Goal: Task Accomplishment & Management: Manage account settings

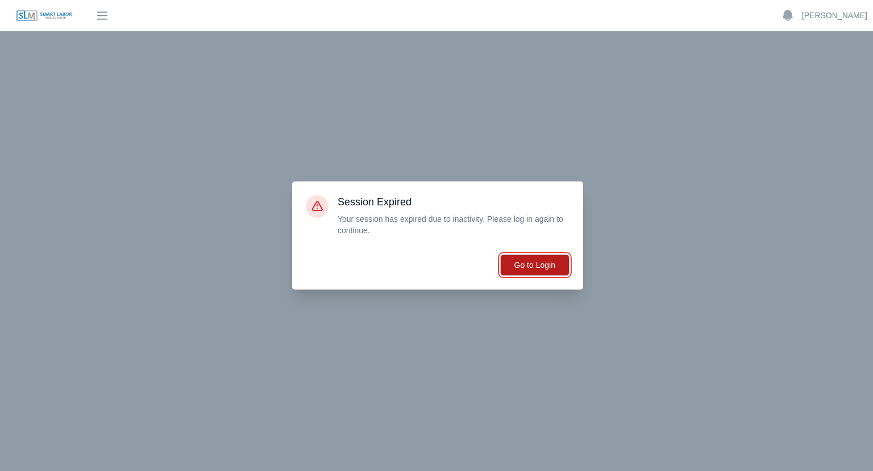
click at [538, 267] on button "Go to Login" at bounding box center [534, 265] width 69 height 22
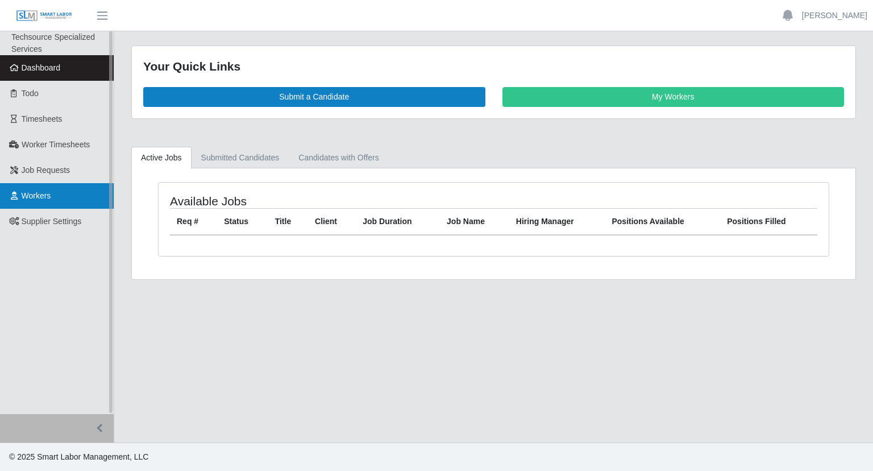
click at [35, 201] on link "Workers" at bounding box center [57, 196] width 114 height 26
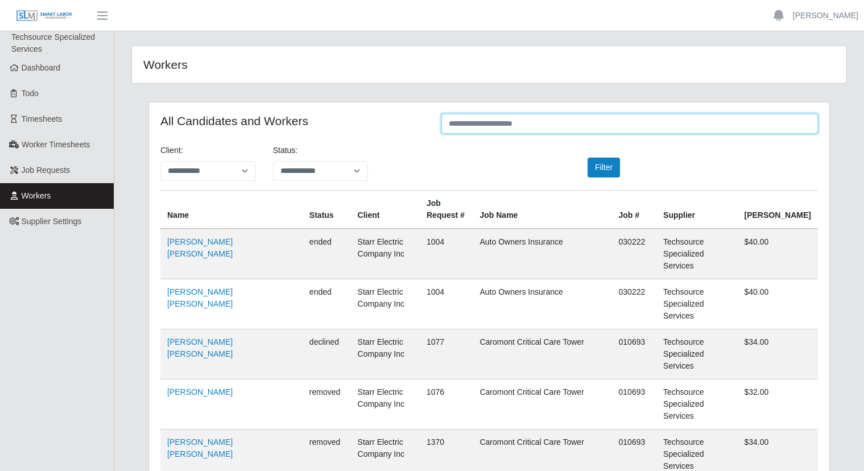
click at [581, 115] on input "text" at bounding box center [629, 124] width 376 height 20
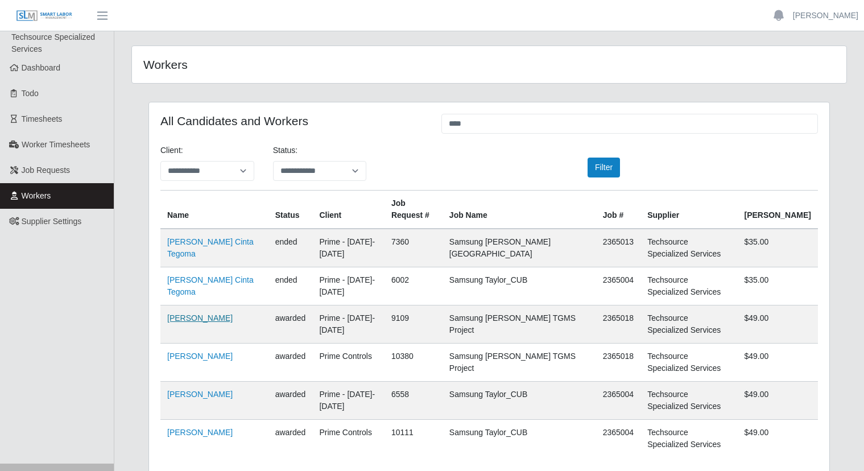
click at [189, 316] on link "Hugo Flores" at bounding box center [199, 317] width 65 height 9
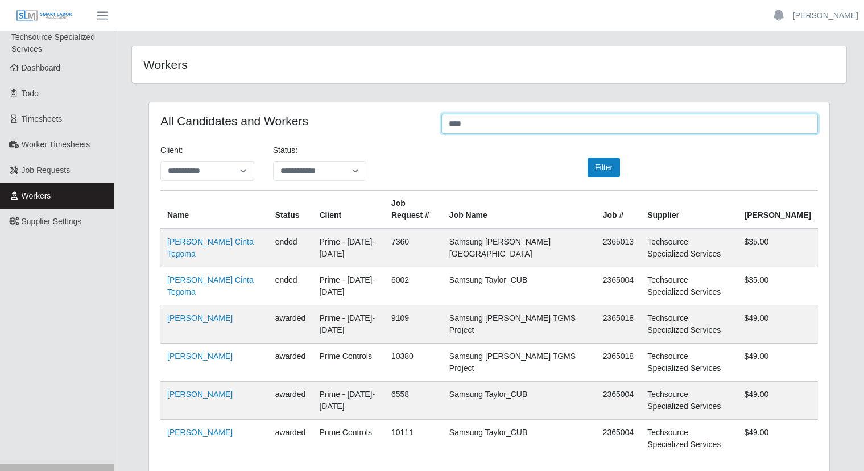
click at [520, 130] on input "****" at bounding box center [629, 124] width 376 height 20
type input "*"
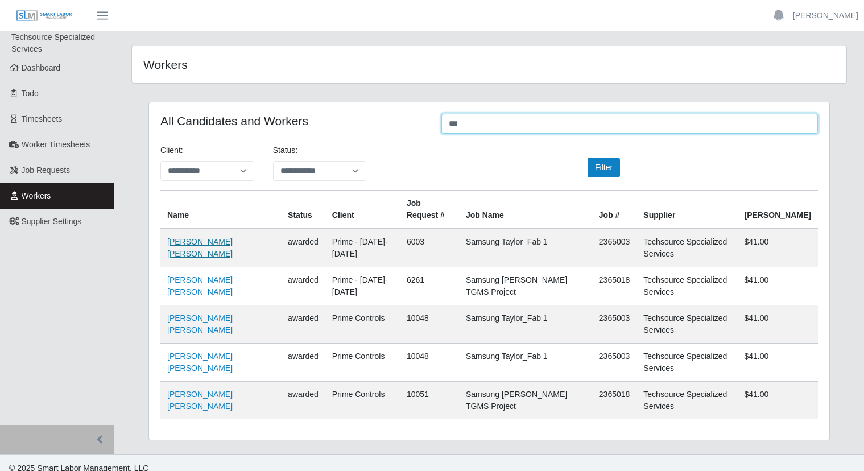
type input "***"
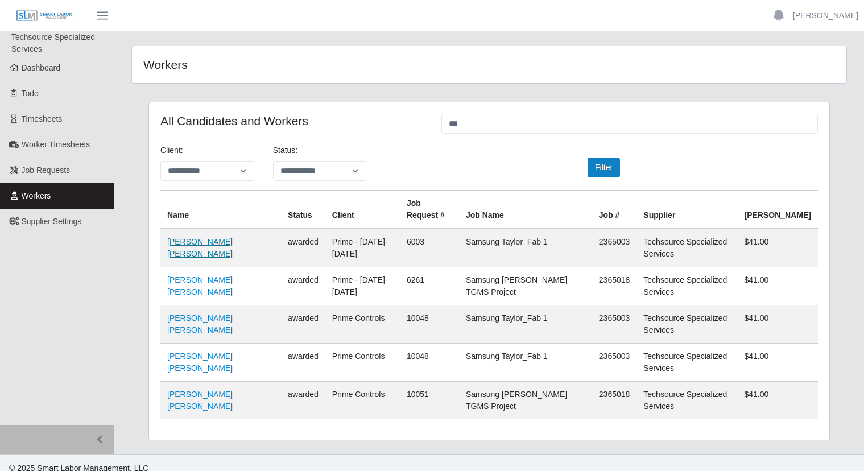
click at [202, 243] on link "Huaman Rodriguez Bernardo" at bounding box center [199, 247] width 65 height 21
click at [26, 192] on span "Workers" at bounding box center [37, 195] width 30 height 9
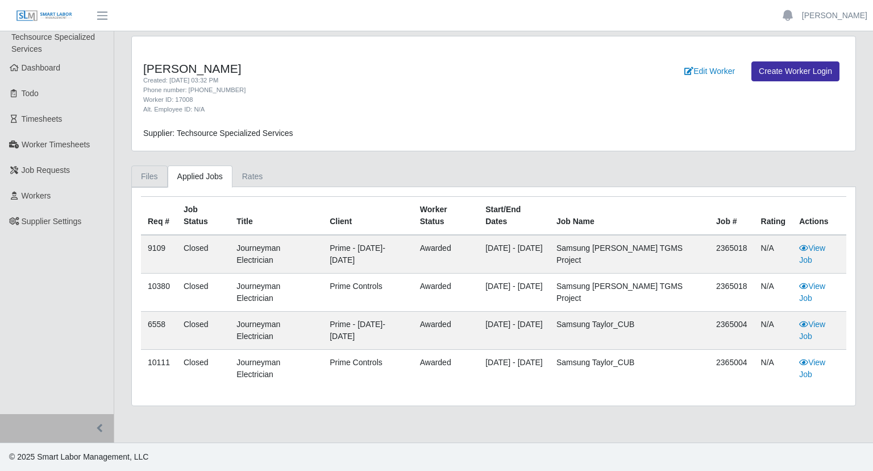
click at [147, 175] on link "Files" at bounding box center [149, 176] width 36 height 22
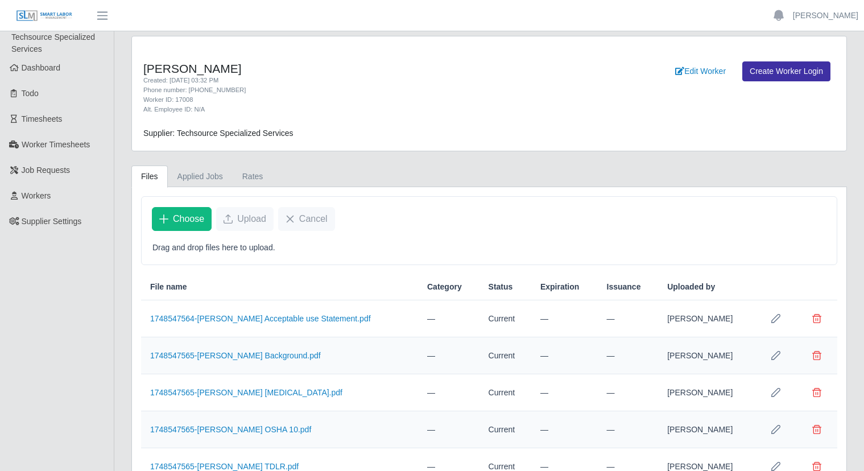
click at [448, 163] on div "Hugo Flores Created: 05/29/2025 03:32 PM Phone number: 512-937-5023 Worker ID: …" at bounding box center [489, 302] width 732 height 533
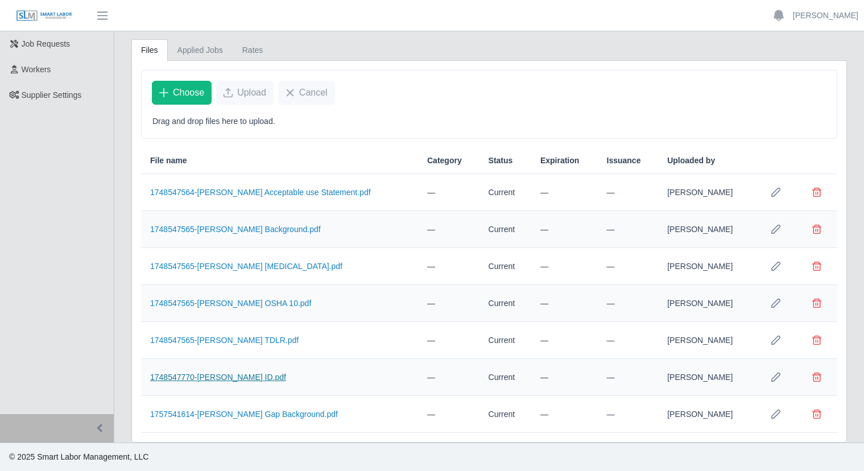
click at [185, 375] on link "1748547770-Hugo Flores ID.pdf" at bounding box center [218, 376] width 136 height 9
click at [187, 89] on span "Choose" at bounding box center [188, 93] width 31 height 14
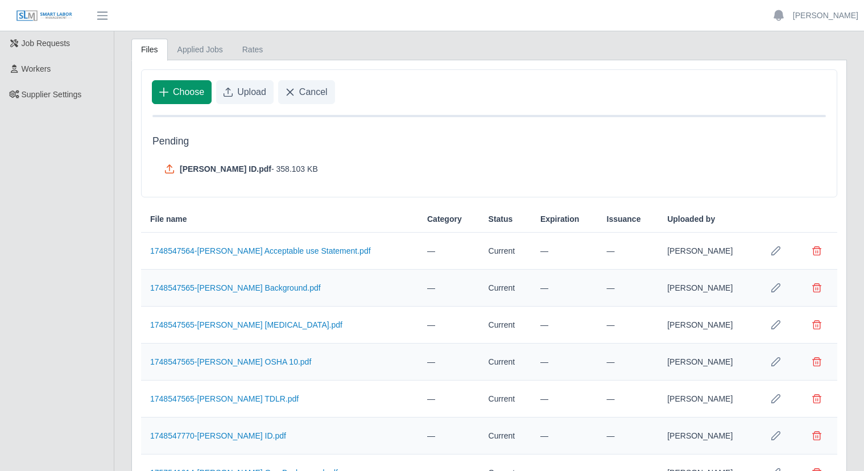
scroll to position [186, 0]
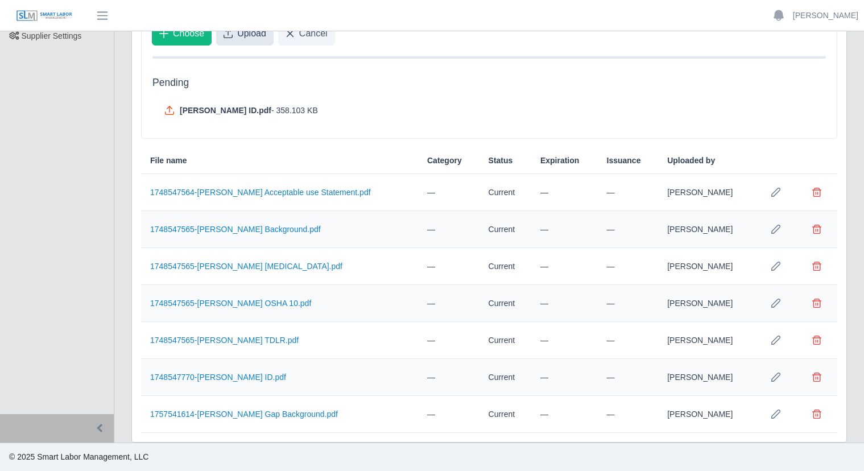
click at [244, 41] on button "Upload" at bounding box center [244, 34] width 57 height 24
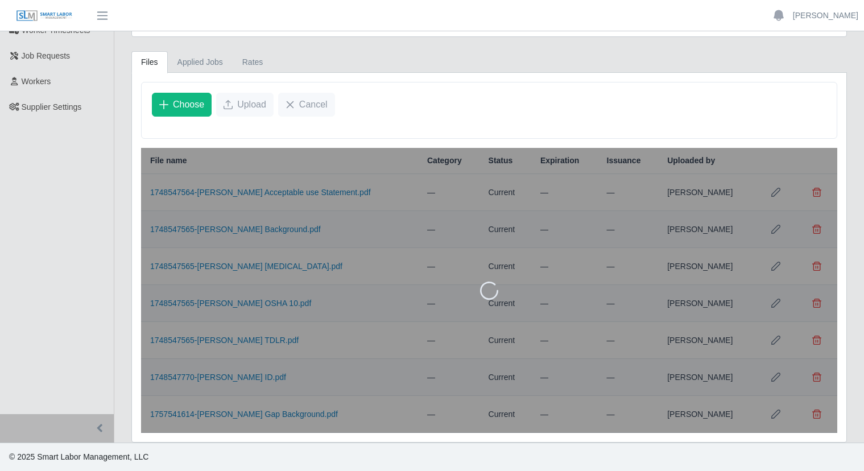
scroll to position [152, 0]
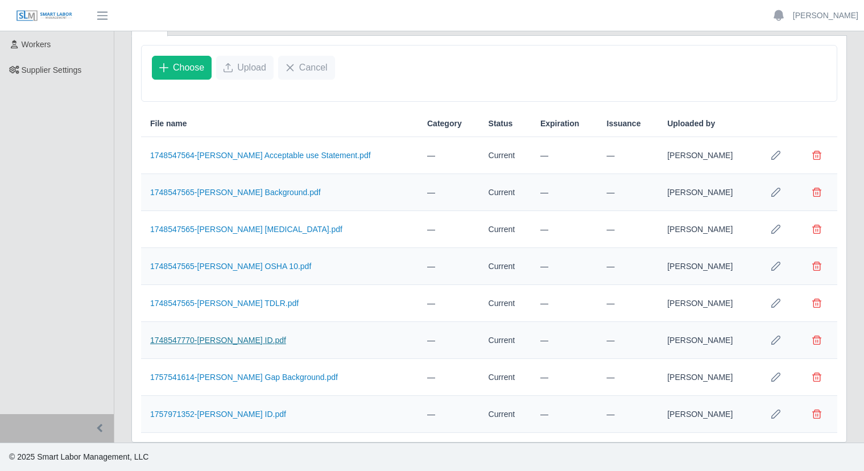
click at [218, 341] on link "1748547770-Hugo Flores ID.pdf" at bounding box center [218, 340] width 136 height 9
click at [204, 412] on link "1757971352-Hugo Flores ID.pdf" at bounding box center [218, 413] width 136 height 9
click at [819, 412] on span "Delete file" at bounding box center [816, 413] width 9 height 9
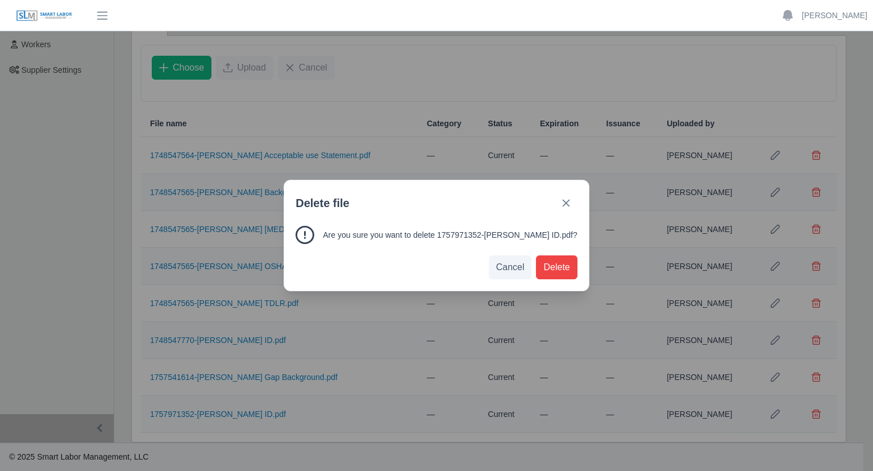
click at [552, 255] on div "Are you sure you want to delete 1757971352-Hugo Flores ID.pdf?" at bounding box center [436, 241] width 304 height 30
click at [550, 262] on span "Delete" at bounding box center [557, 267] width 26 height 14
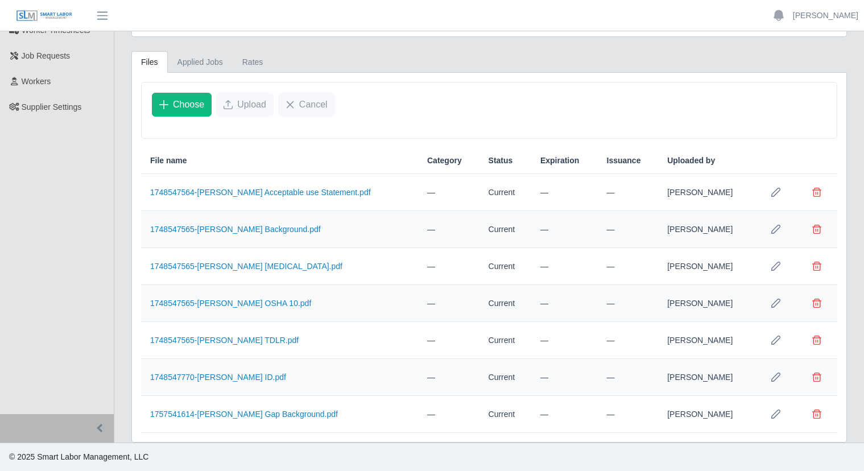
scroll to position [115, 0]
click at [447, 43] on div "Hugo Flores Created: 05/29/2025 03:32 PM Phone number: 512-937-5023 Worker ID: …" at bounding box center [489, 182] width 732 height 521
click at [176, 112] on button "Choose" at bounding box center [182, 105] width 60 height 24
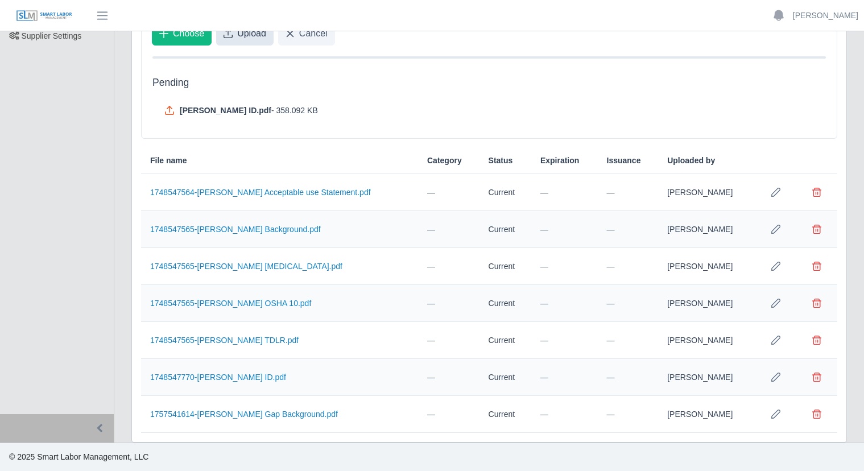
click at [239, 36] on span "Upload" at bounding box center [251, 34] width 29 height 14
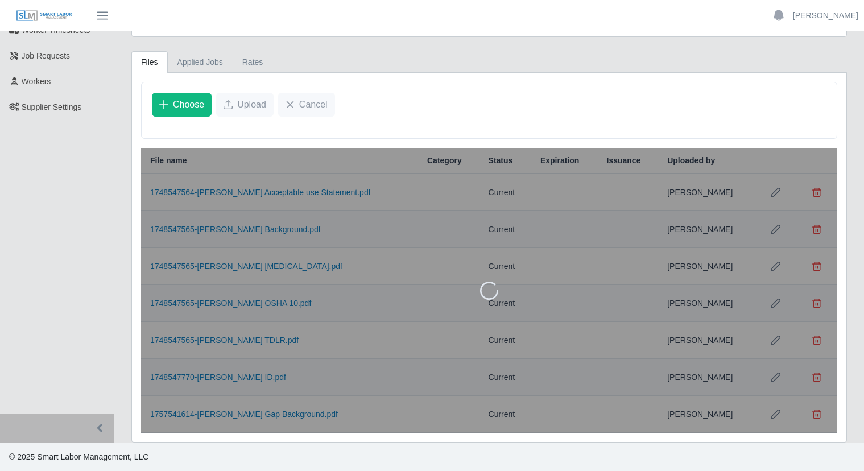
scroll to position [152, 0]
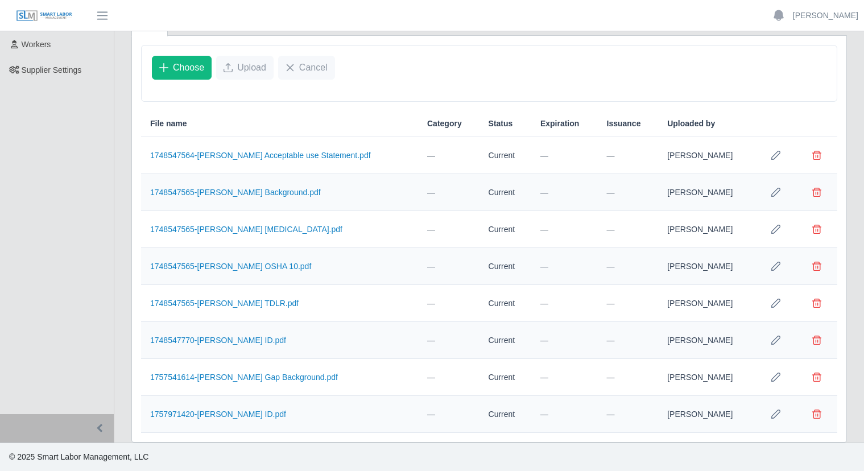
click at [209, 407] on td "1757971420-Hugo Flores ID.pdf" at bounding box center [279, 414] width 277 height 37
click at [208, 412] on link "1757971420-Hugo Flores ID.pdf" at bounding box center [218, 413] width 136 height 9
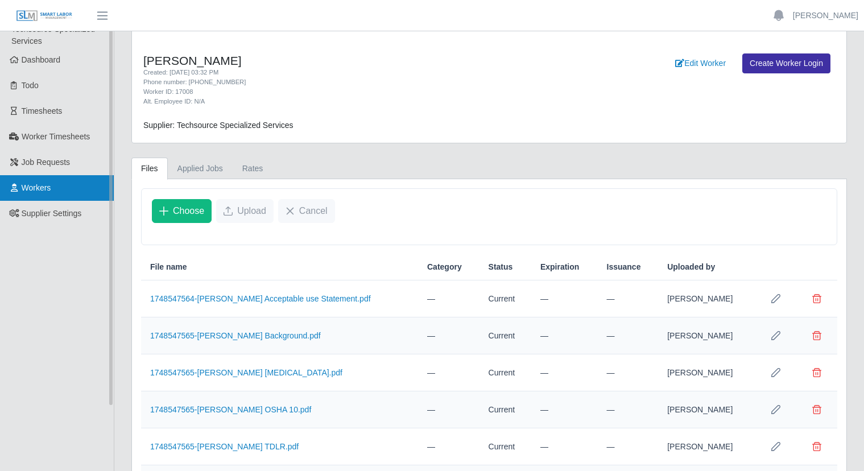
click at [49, 180] on link "Workers" at bounding box center [57, 188] width 114 height 26
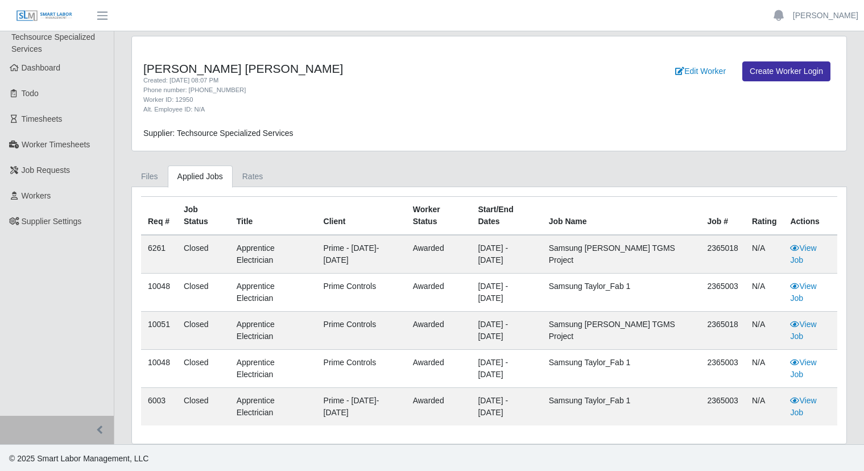
click at [168, 159] on div "[PERSON_NAME] [PERSON_NAME] Created: [DATE] 08:07 PM Phone number: [PHONE_NUMBE…" at bounding box center [489, 240] width 732 height 408
click at [155, 168] on link "Files" at bounding box center [149, 176] width 36 height 22
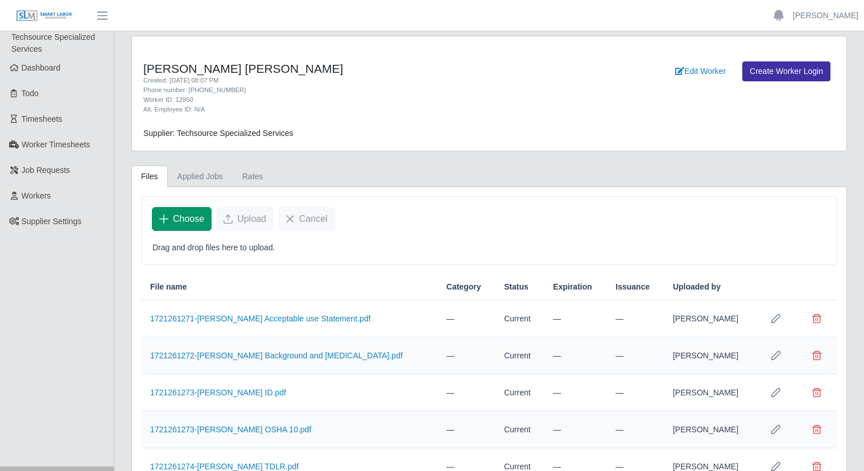
click at [196, 213] on span "Choose" at bounding box center [188, 219] width 31 height 14
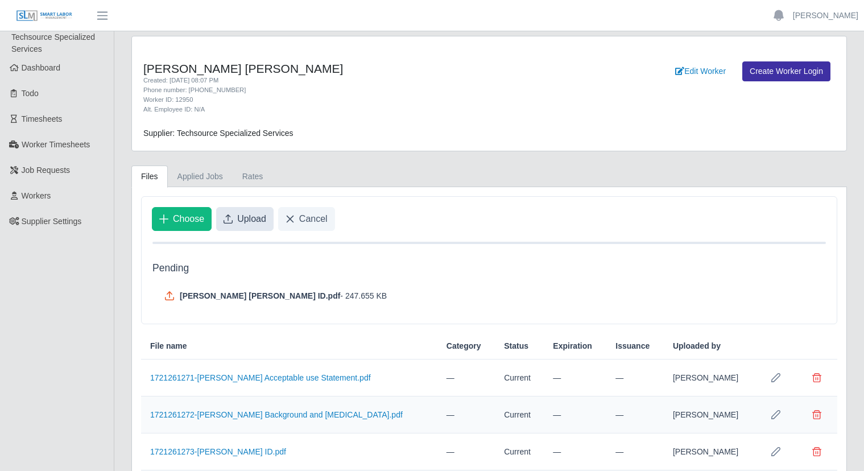
click at [245, 218] on span "Upload" at bounding box center [251, 219] width 29 height 14
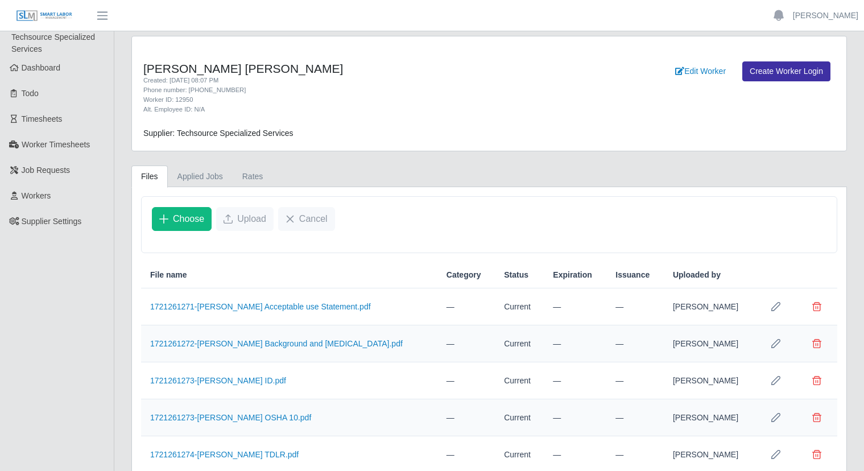
scroll to position [78, 0]
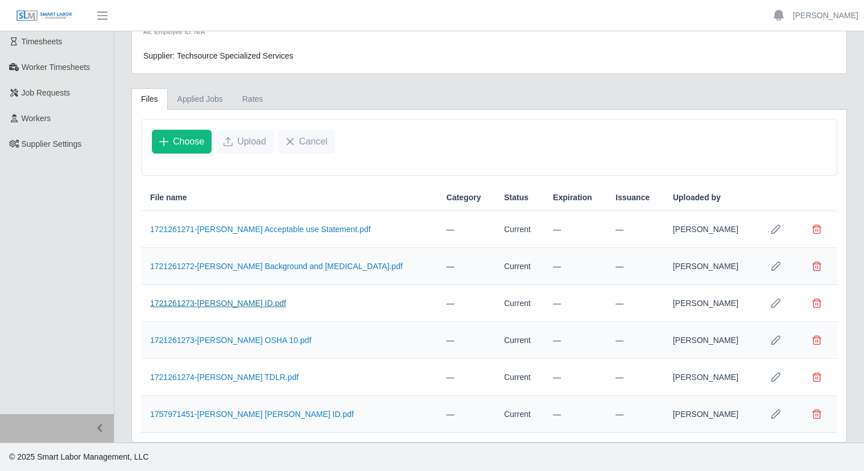
click at [237, 304] on link "1721261273-Huaman Rodriguez ID.pdf" at bounding box center [218, 303] width 136 height 9
click at [218, 410] on link "1757971451-Huaman Rodriguez Bernardo ID.pdf" at bounding box center [252, 413] width 204 height 9
click at [218, 308] on link "1721261273-Huaman Rodriguez ID.pdf" at bounding box center [218, 303] width 136 height 9
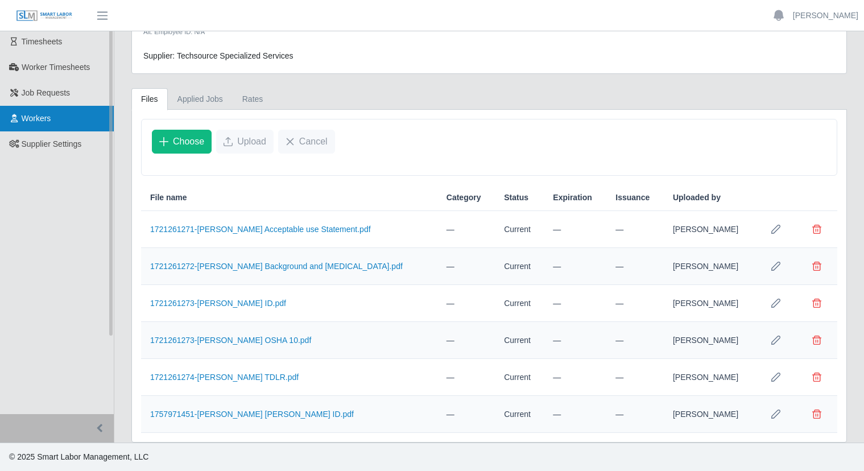
click at [39, 111] on link "Workers" at bounding box center [57, 119] width 114 height 26
